Goal: Transaction & Acquisition: Purchase product/service

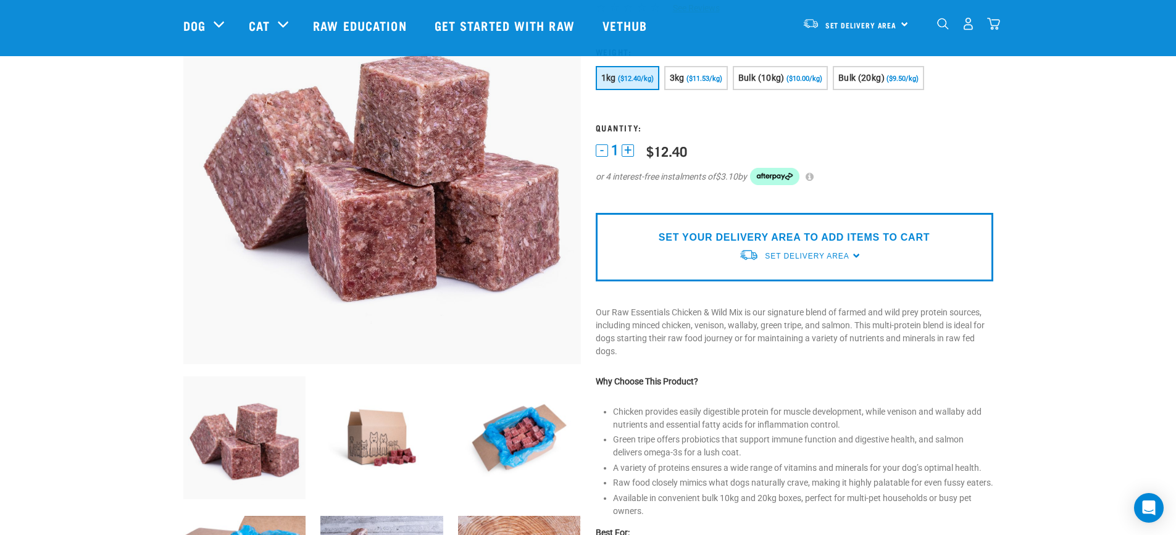
scroll to position [185, 0]
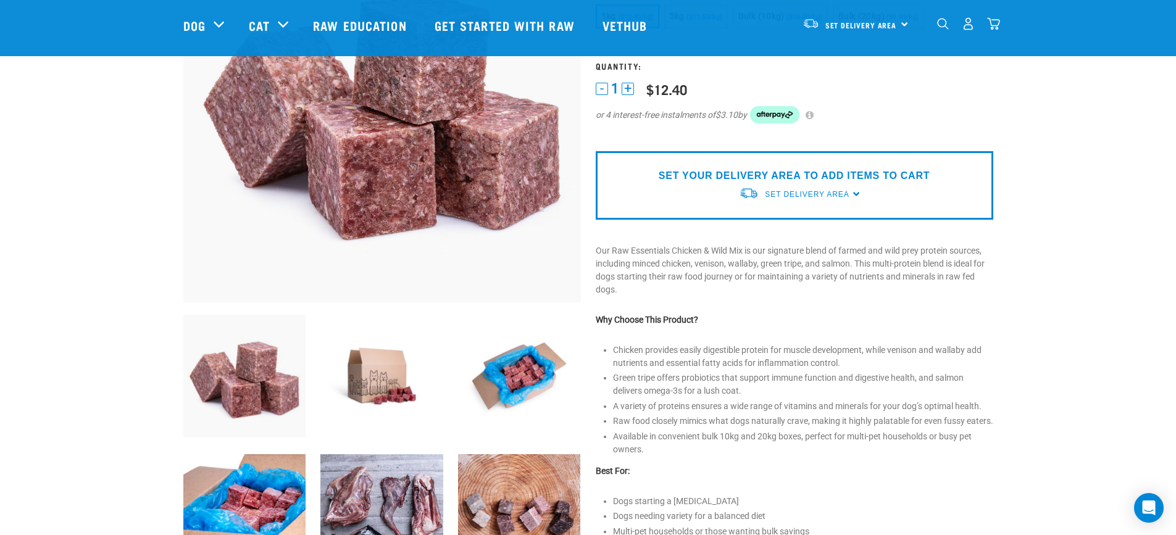
click at [500, 372] on img at bounding box center [519, 376] width 123 height 123
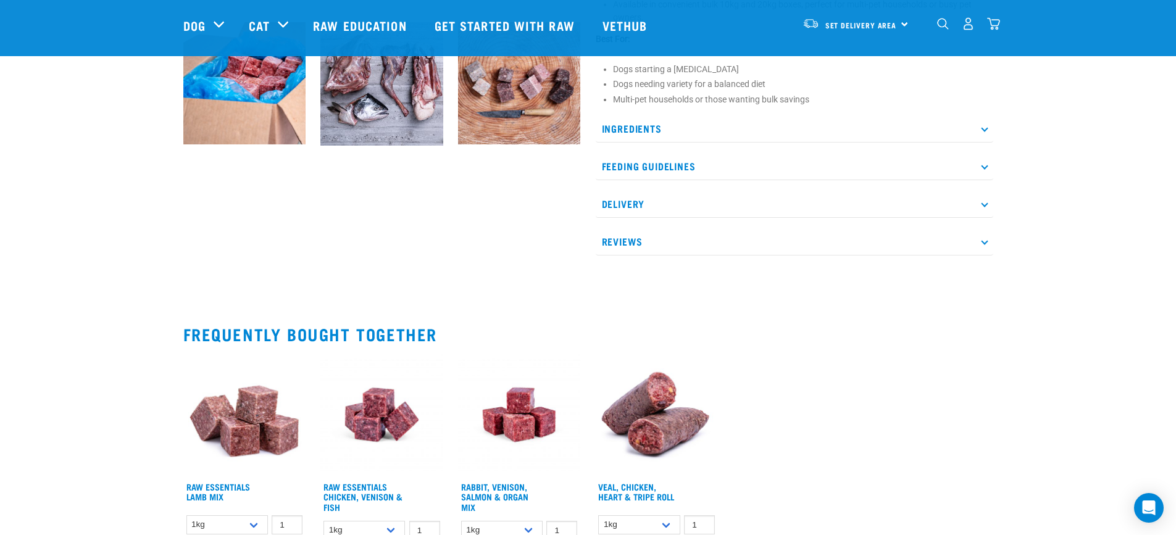
scroll to position [741, 0]
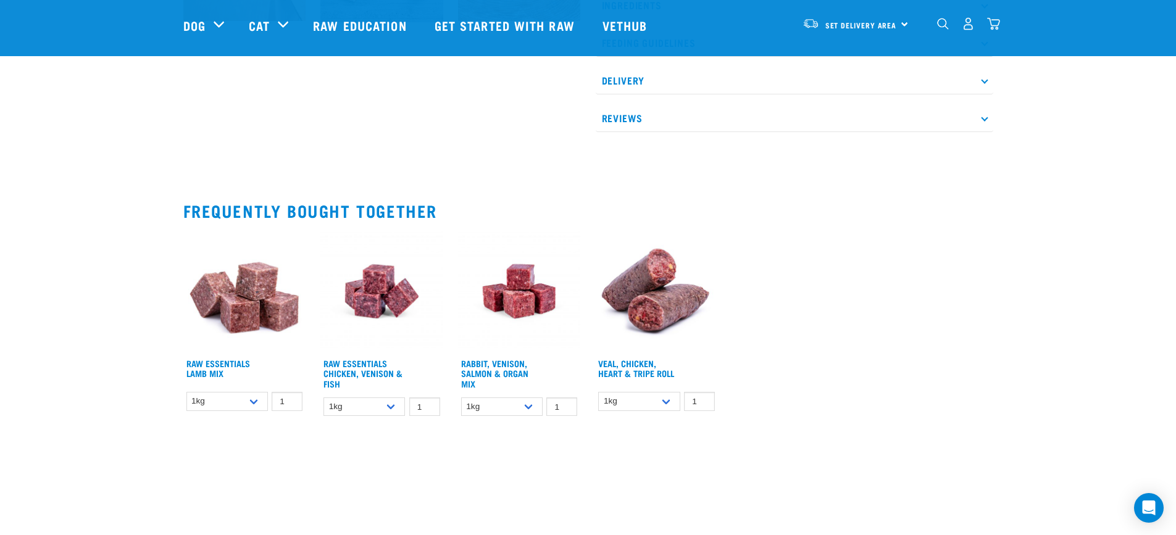
click at [654, 291] on img at bounding box center [656, 291] width 123 height 123
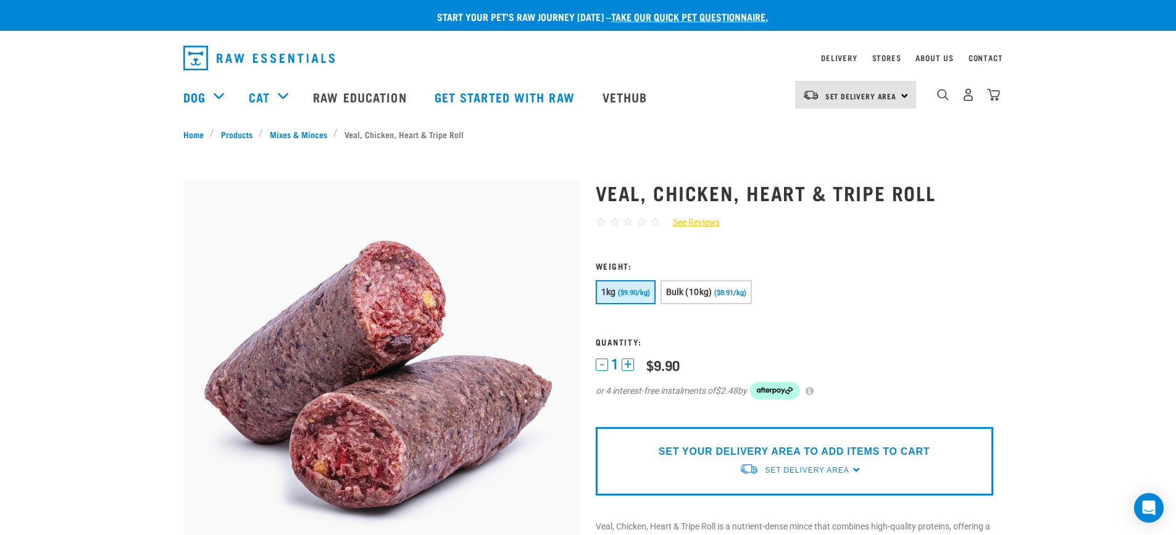
click at [410, 296] on img at bounding box center [381, 379] width 397 height 397
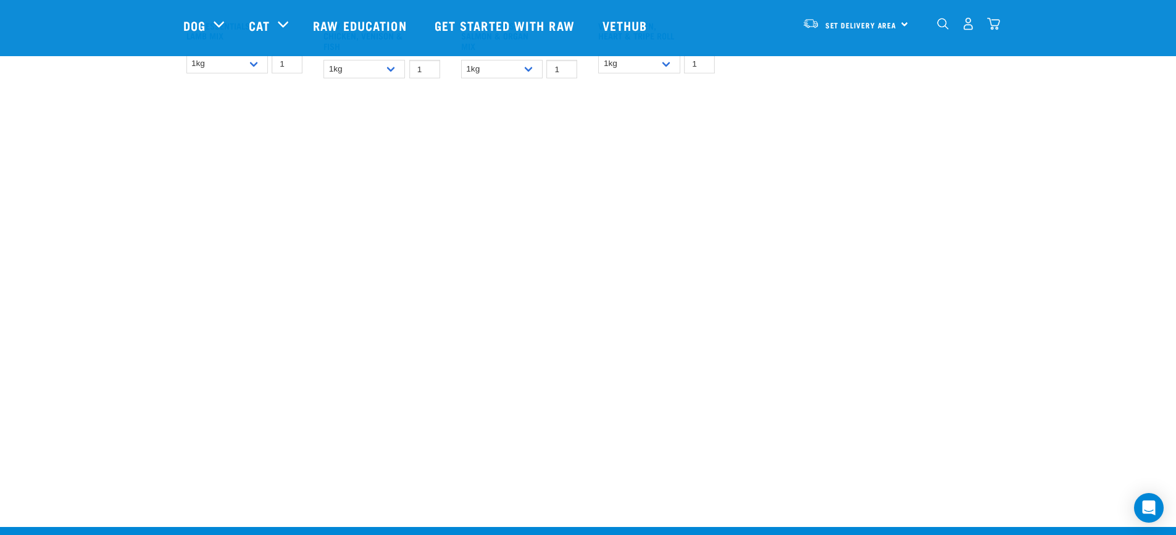
scroll to position [893, 0]
